Goal: Task Accomplishment & Management: Manage account settings

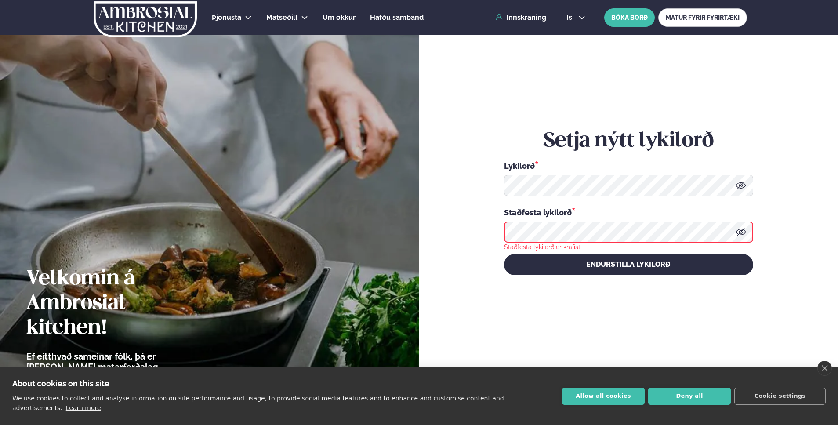
click at [561, 210] on div "Staðfesta lykilorð *" at bounding box center [628, 211] width 249 height 11
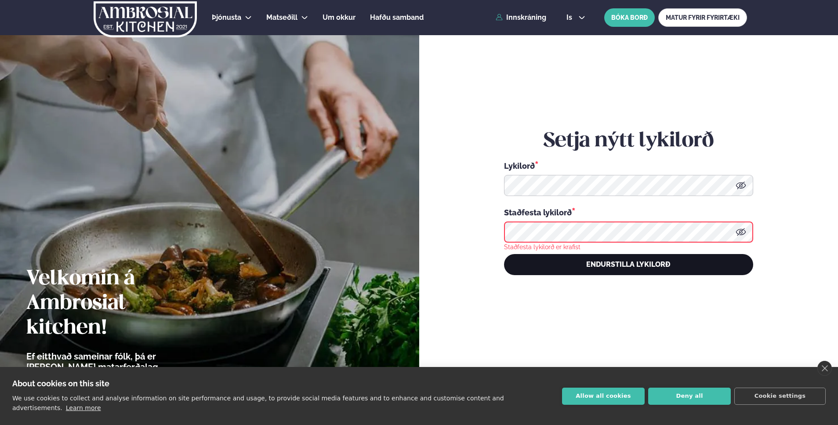
click at [601, 262] on button "Endurstilla lykilorð" at bounding box center [628, 264] width 249 height 21
click at [623, 266] on button "Endurstilla lykilorð" at bounding box center [628, 264] width 249 height 21
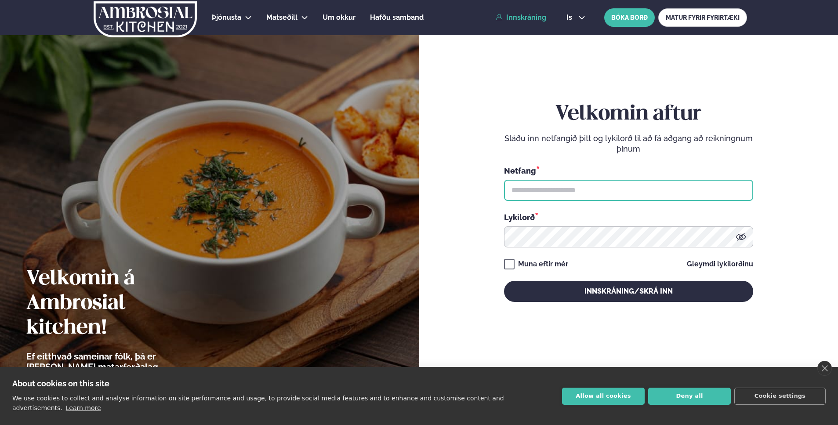
click at [521, 190] on input "text" at bounding box center [628, 190] width 249 height 21
type input "**********"
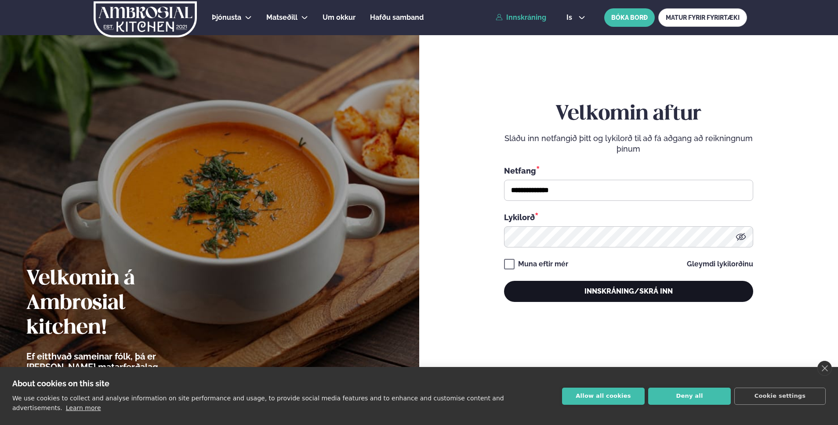
click at [518, 291] on button "Innskráning/Skrá inn" at bounding box center [628, 291] width 249 height 21
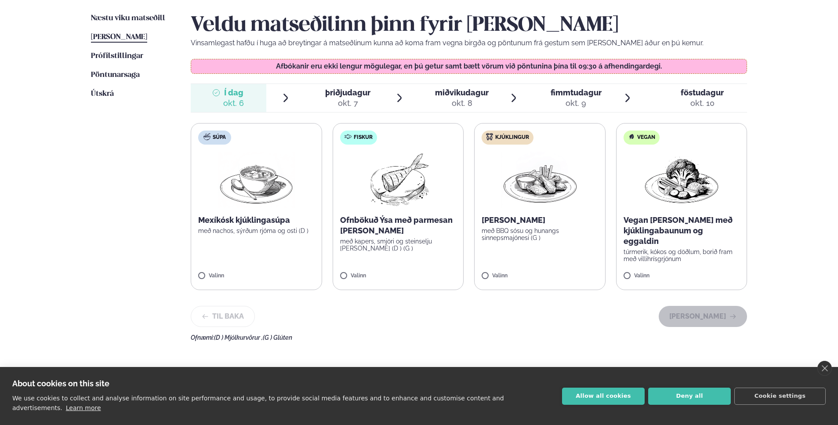
scroll to position [220, 0]
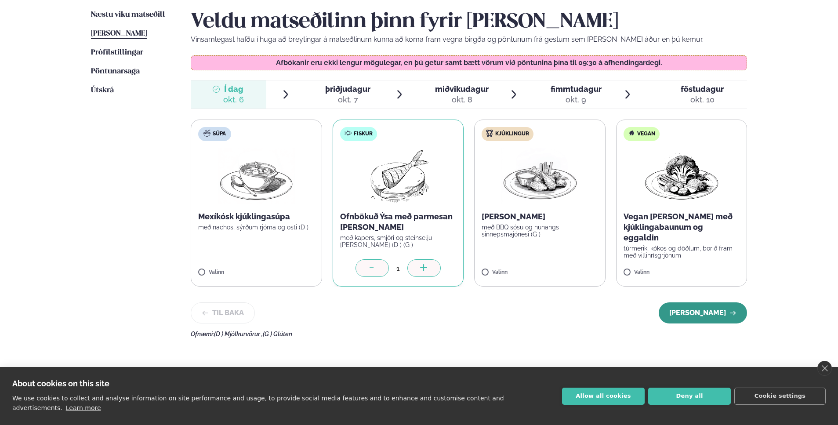
click at [704, 314] on button "[PERSON_NAME]" at bounding box center [702, 312] width 88 height 21
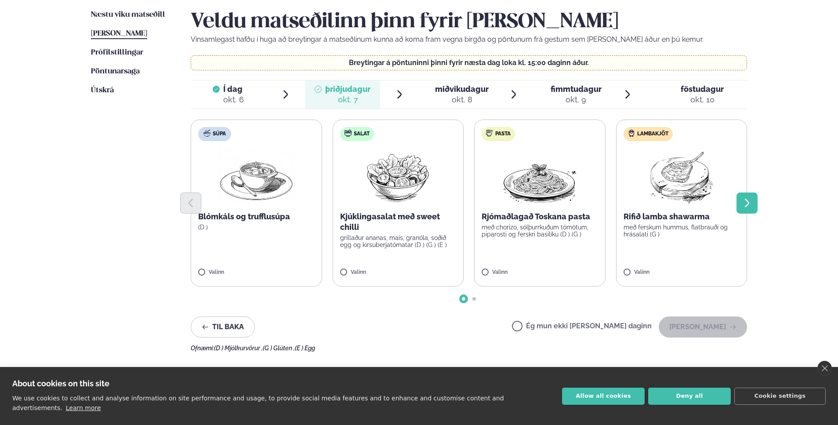
click at [745, 204] on icon "Next slide" at bounding box center [747, 203] width 11 height 11
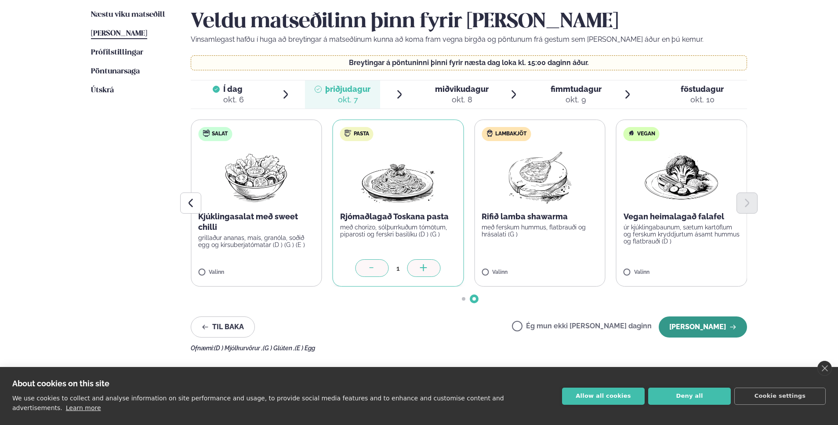
click at [701, 328] on button "[PERSON_NAME]" at bounding box center [702, 326] width 88 height 21
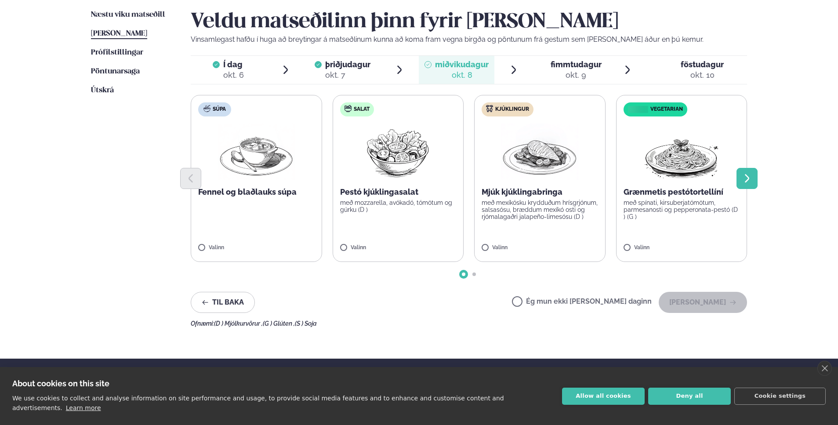
click at [748, 183] on icon "Next slide" at bounding box center [747, 178] width 11 height 11
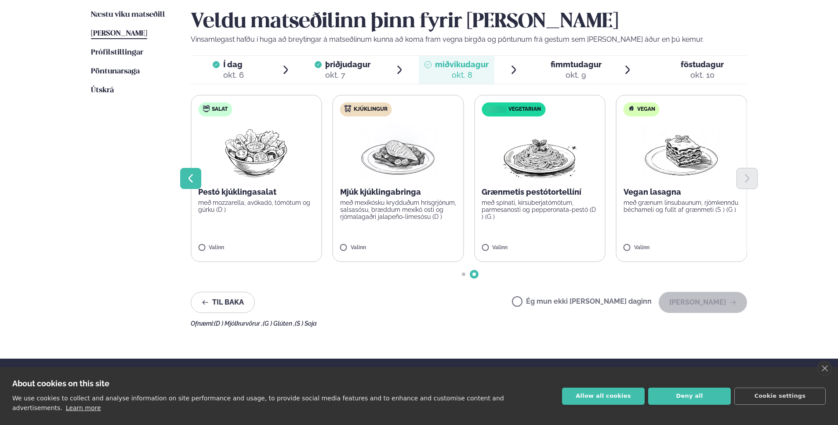
click at [193, 178] on icon "Previous slide" at bounding box center [190, 178] width 11 height 11
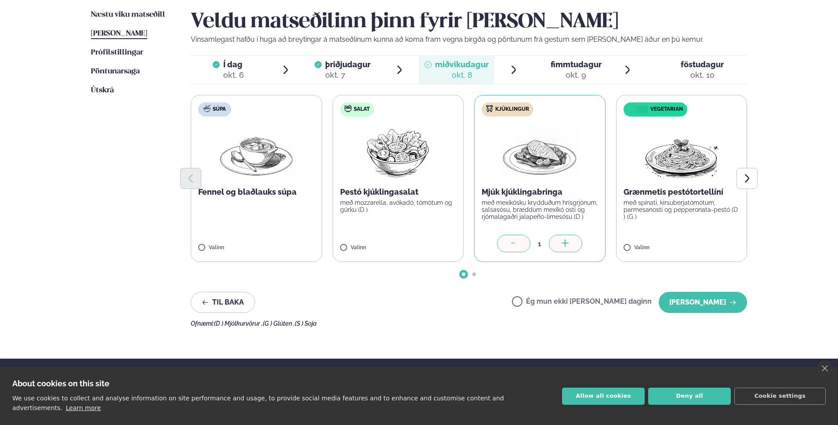
click at [565, 65] on span "fimmtudagur" at bounding box center [575, 64] width 51 height 9
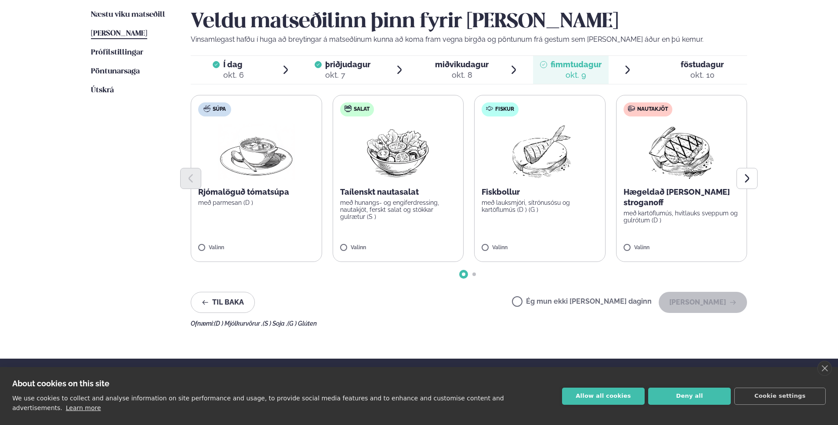
click at [244, 69] on span "Í dag Í d. [DATE]" at bounding box center [229, 70] width 76 height 28
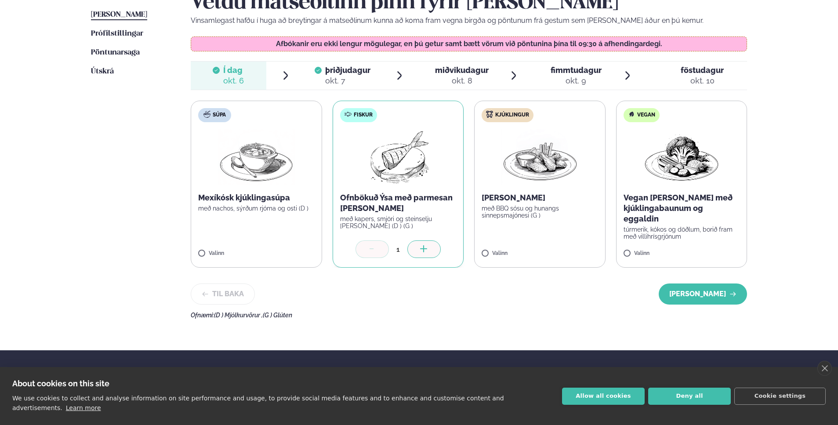
scroll to position [254, 0]
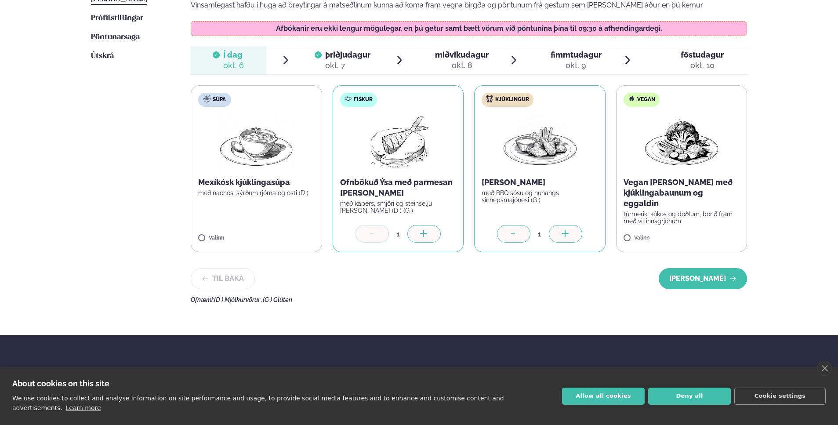
click at [354, 231] on div "1" at bounding box center [398, 234] width 116 height 18
click at [492, 239] on div "1" at bounding box center [539, 234] width 116 height 18
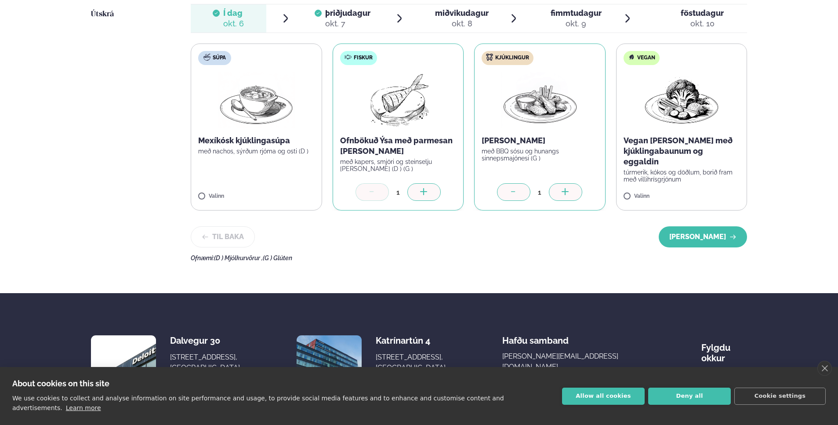
scroll to position [210, 0]
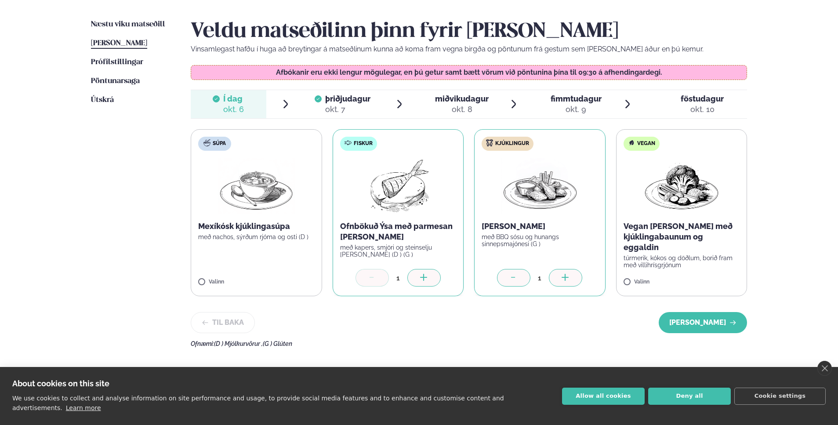
click at [391, 279] on div "1" at bounding box center [398, 278] width 18 height 10
click at [343, 103] on span "þriðjudagur" at bounding box center [347, 98] width 45 height 9
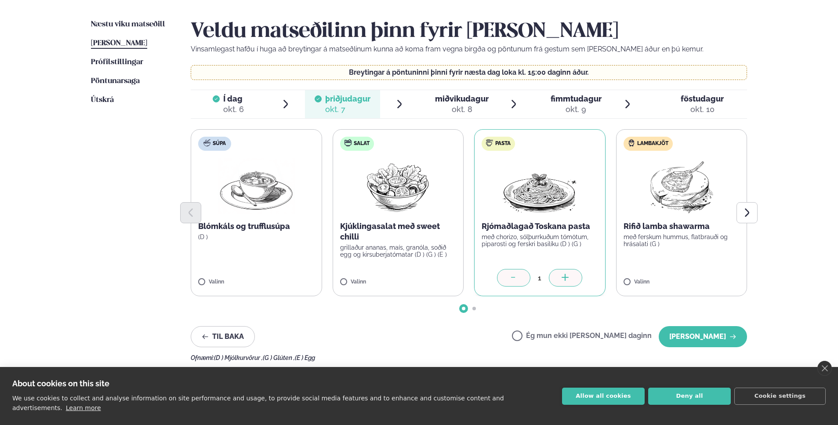
click at [229, 99] on span "Í dag" at bounding box center [233, 99] width 21 height 11
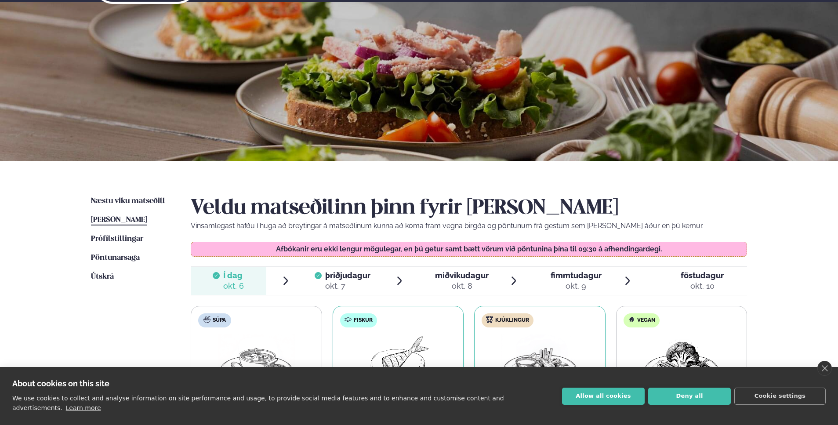
scroll to position [0, 0]
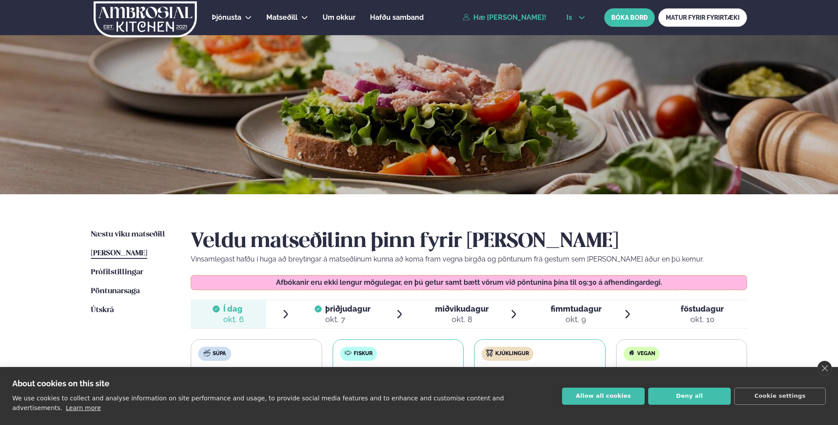
click at [580, 19] on icon at bounding box center [581, 17] width 7 height 7
click at [492, 21] on link "Hæ [PERSON_NAME]!" at bounding box center [504, 18] width 83 height 8
click at [94, 306] on span "Útskrá" at bounding box center [102, 309] width 23 height 7
